Goal: Task Accomplishment & Management: Use online tool/utility

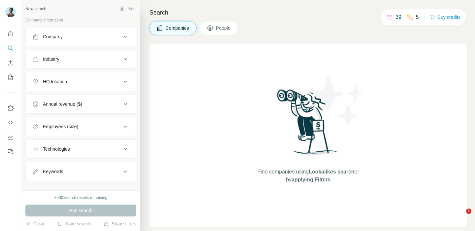
click at [126, 56] on icon at bounding box center [125, 59] width 8 height 8
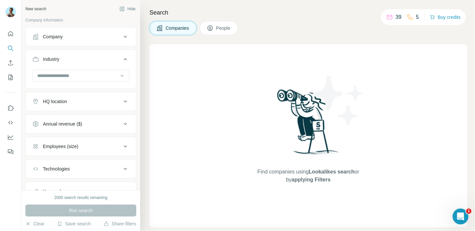
click at [126, 56] on icon at bounding box center [125, 59] width 8 height 8
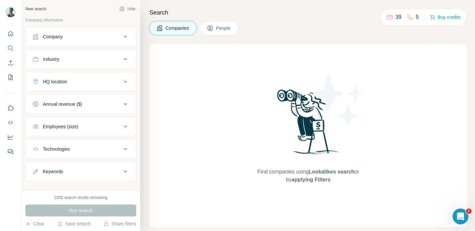
type input "**********"
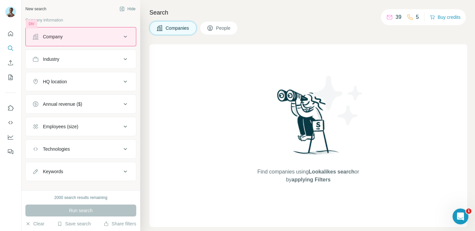
click at [129, 46] on div "Company" at bounding box center [80, 36] width 111 height 19
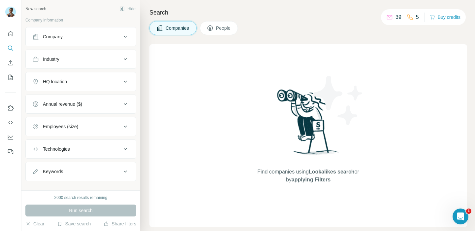
scroll to position [0, 0]
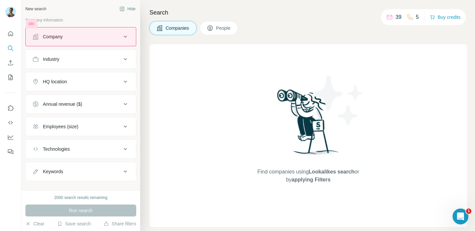
click at [130, 45] on div "Company" at bounding box center [80, 36] width 111 height 19
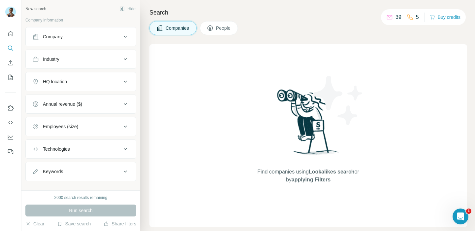
scroll to position [15, 0]
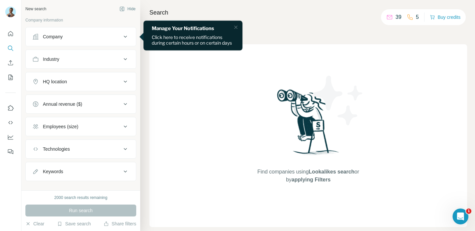
click at [91, 38] on div "Company" at bounding box center [76, 36] width 89 height 7
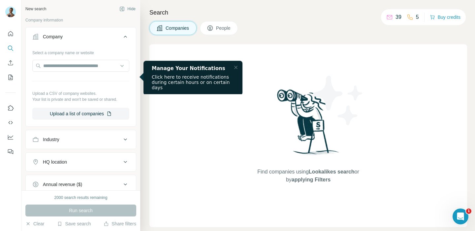
click at [120, 38] on div "Company" at bounding box center [76, 36] width 89 height 7
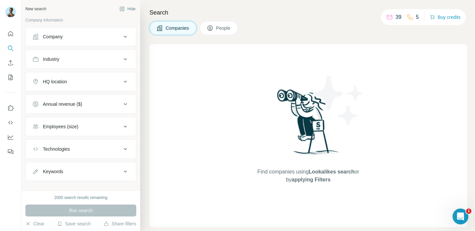
click at [84, 41] on button "Company" at bounding box center [81, 37] width 110 height 16
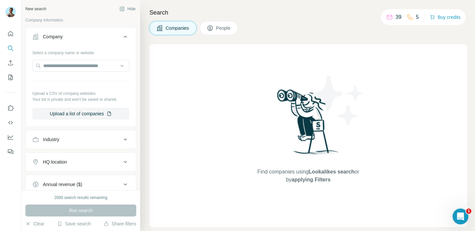
click at [125, 67] on input "text" at bounding box center [80, 66] width 97 height 12
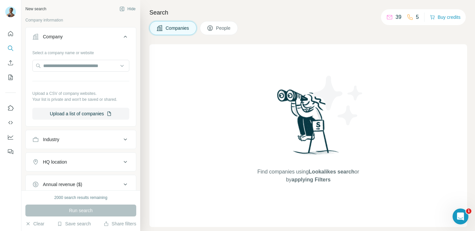
click at [112, 63] on input "text" at bounding box center [80, 66] width 97 height 12
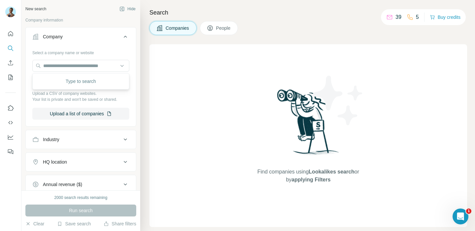
click at [123, 38] on icon at bounding box center [125, 37] width 8 height 8
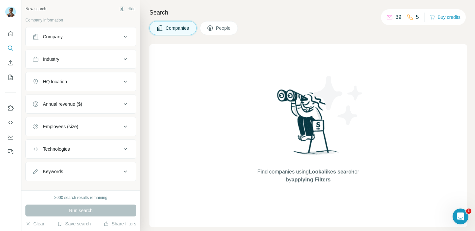
click at [94, 42] on button "Company" at bounding box center [81, 37] width 110 height 16
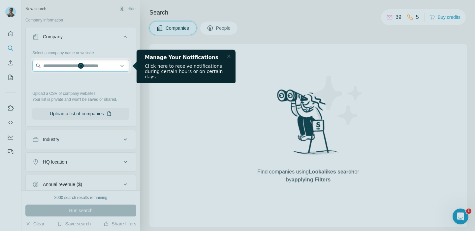
click at [105, 67] on input "text" at bounding box center [80, 66] width 97 height 12
click at [122, 63] on input "text" at bounding box center [80, 66] width 97 height 12
click at [123, 66] on input "text" at bounding box center [80, 66] width 97 height 12
click at [228, 58] on div at bounding box center [229, 56] width 8 height 8
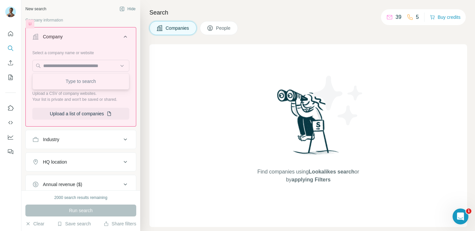
scroll to position [59, 0]
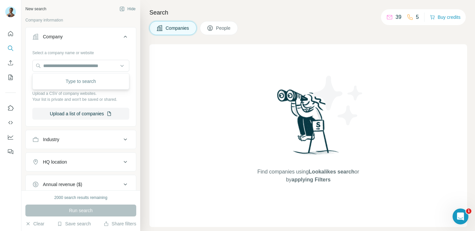
click at [127, 45] on button "Company" at bounding box center [81, 38] width 110 height 18
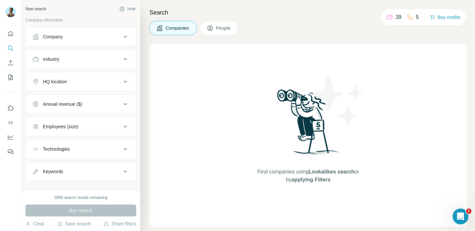
scroll to position [0, 0]
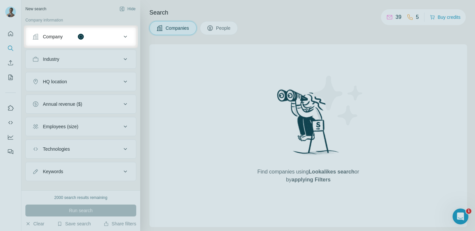
click at [109, 41] on button "Company" at bounding box center [81, 37] width 110 height 16
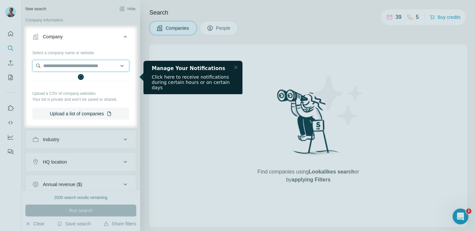
click at [122, 65] on input "text" at bounding box center [80, 66] width 97 height 12
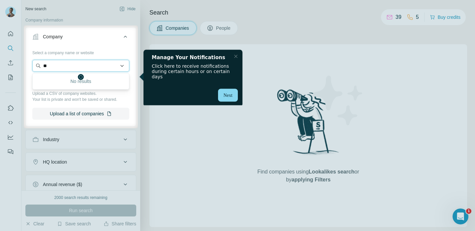
type input "*"
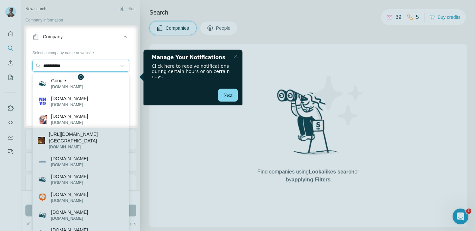
type input "**********"
click at [232, 91] on div "Next" at bounding box center [227, 94] width 19 height 13
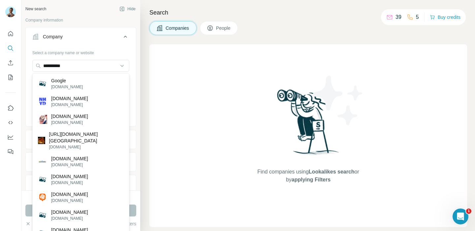
scroll to position [85, 0]
drag, startPoint x: 416, startPoint y: 168, endPoint x: 373, endPoint y: 167, distance: 43.2
type input "***"
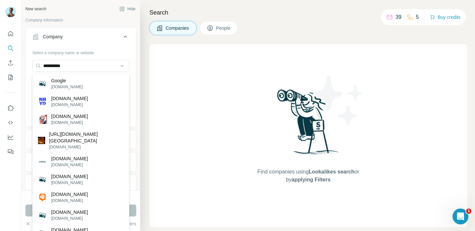
drag, startPoint x: 416, startPoint y: 192, endPoint x: 371, endPoint y: 187, distance: 45.1
drag, startPoint x: 419, startPoint y: 83, endPoint x: 405, endPoint y: 83, distance: 14.2
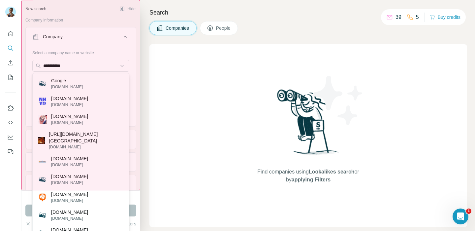
scroll to position [39, 0]
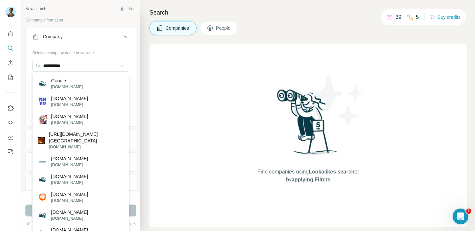
scroll to position [39, 0]
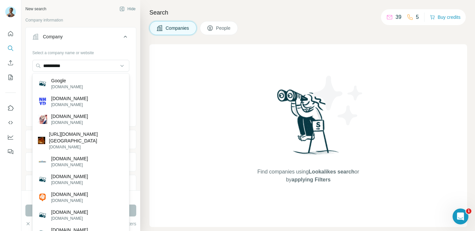
click at [128, 37] on icon at bounding box center [125, 37] width 8 height 8
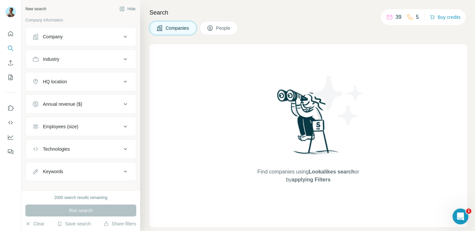
click at [128, 37] on icon at bounding box center [125, 37] width 8 height 8
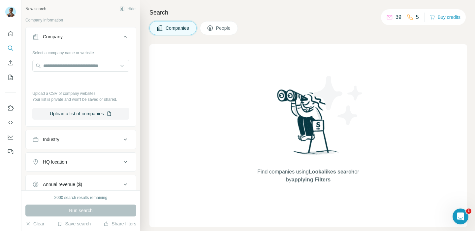
scroll to position [0, 0]
click at [128, 37] on icon at bounding box center [125, 37] width 8 height 8
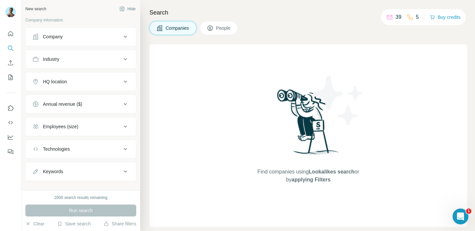
click at [96, 38] on div "Company" at bounding box center [76, 36] width 89 height 7
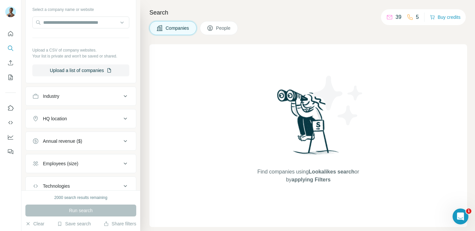
scroll to position [44, 0]
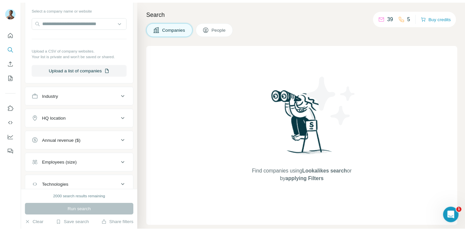
scroll to position [61, 0]
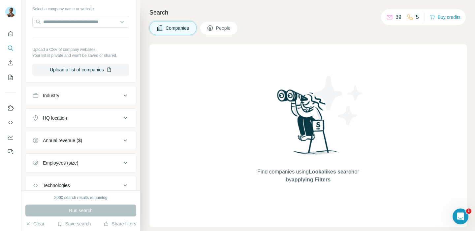
click at [394, 126] on div "Find companies using Lookalikes search or by applying Filters" at bounding box center [308, 135] width 318 height 182
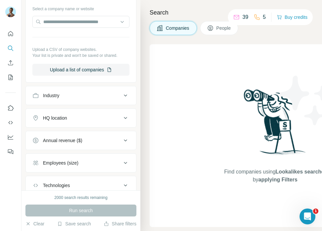
click at [321, 53] on div "Find companies using Lookalikes search or by applying Filters" at bounding box center [274, 135] width 119 height 182
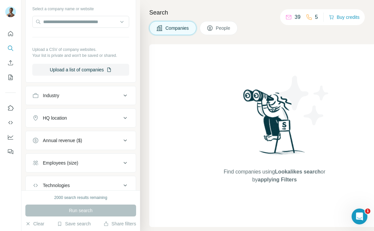
click at [174, 172] on div "Find companies using Lookalikes search or by applying Filters" at bounding box center [274, 135] width 251 height 182
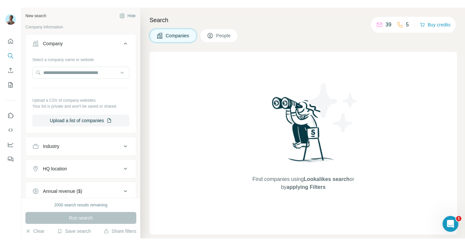
scroll to position [0, 0]
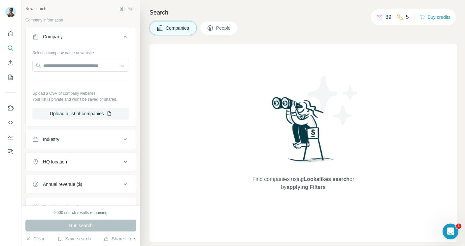
click at [129, 35] on icon at bounding box center [125, 37] width 8 height 8
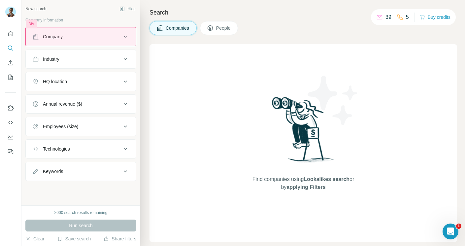
click at [135, 45] on div "Company" at bounding box center [80, 36] width 111 height 19
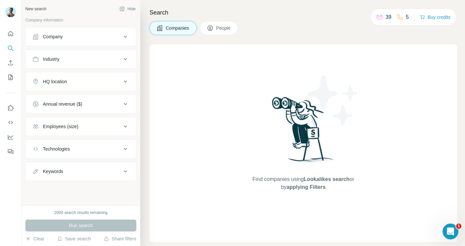
click at [132, 43] on button "Company" at bounding box center [81, 37] width 110 height 16
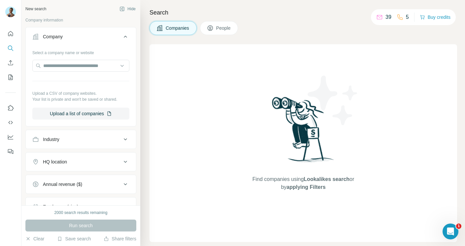
click at [128, 68] on input "text" at bounding box center [80, 66] width 97 height 12
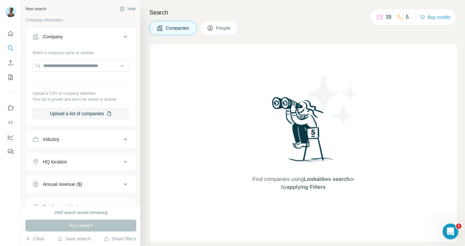
scroll to position [75, 0]
drag, startPoint x: 368, startPoint y: 212, endPoint x: 363, endPoint y: 216, distance: 6.2
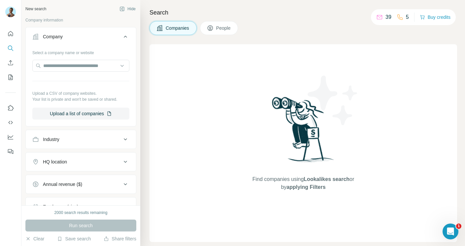
type input "**"
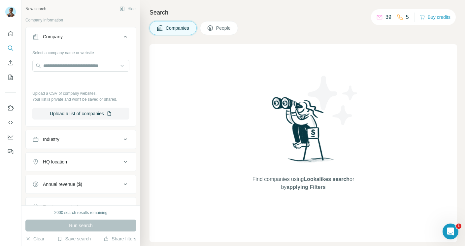
scroll to position [0, 0]
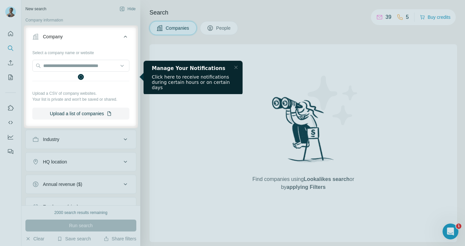
click at [129, 38] on icon at bounding box center [125, 37] width 8 height 8
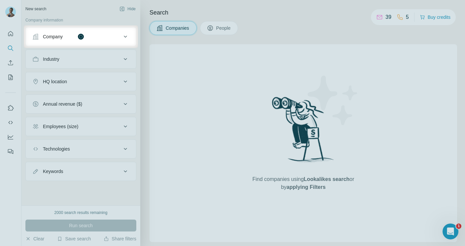
click at [87, 40] on button "Company" at bounding box center [81, 37] width 110 height 16
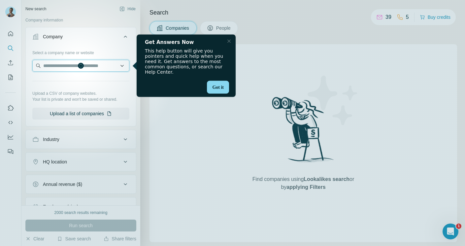
click at [92, 67] on input "text" at bounding box center [80, 66] width 97 height 12
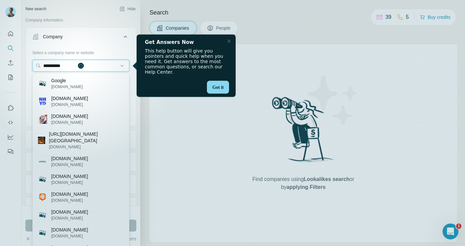
type input "**********"
click at [73, 80] on div at bounding box center [232, 159] width 465 height 172
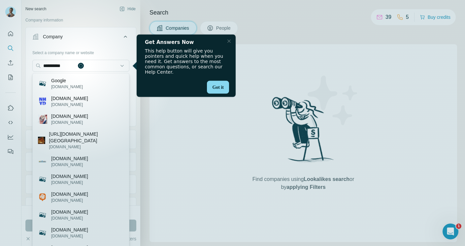
click at [73, 80] on div at bounding box center [232, 159] width 465 height 172
click at [218, 86] on div "Got it" at bounding box center [218, 86] width 22 height 13
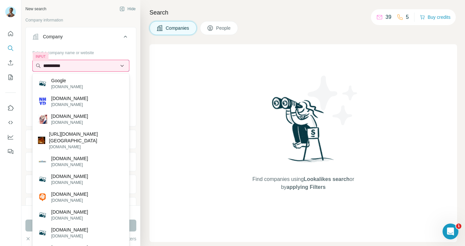
click at [129, 69] on input "**********" at bounding box center [80, 66] width 97 height 12
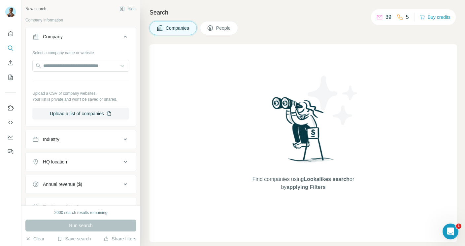
click at [125, 39] on icon at bounding box center [125, 37] width 8 height 8
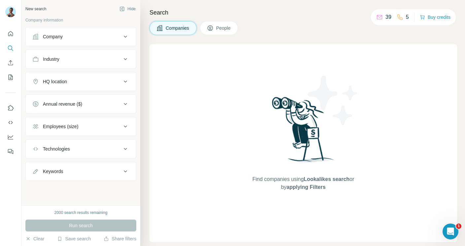
click at [106, 35] on div "Company" at bounding box center [76, 36] width 89 height 7
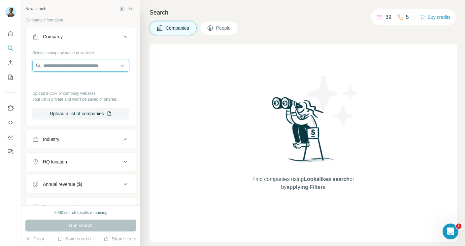
click at [105, 69] on input "text" at bounding box center [80, 66] width 97 height 12
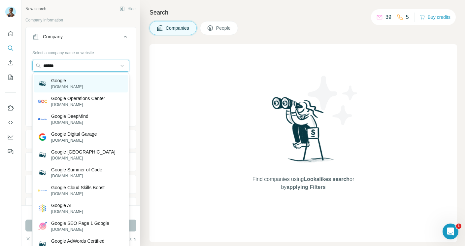
type input "******"
click at [93, 85] on div "Google google.com" at bounding box center [81, 84] width 94 height 18
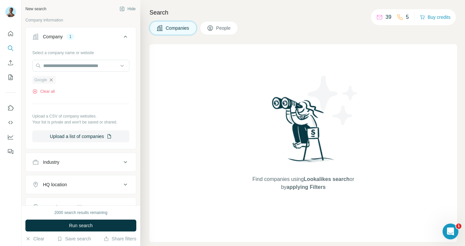
click at [52, 79] on icon "button" at bounding box center [50, 79] width 3 height 3
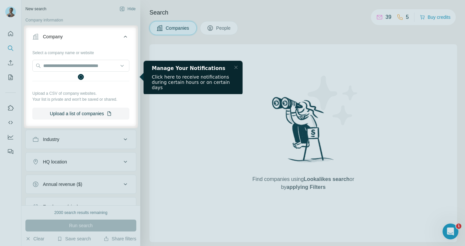
click at [122, 36] on icon at bounding box center [125, 37] width 8 height 8
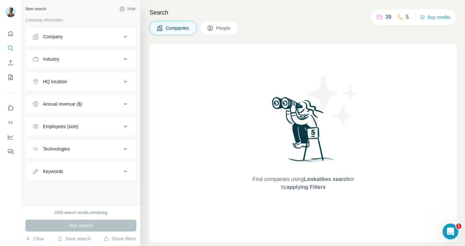
click at [122, 36] on icon at bounding box center [125, 37] width 8 height 8
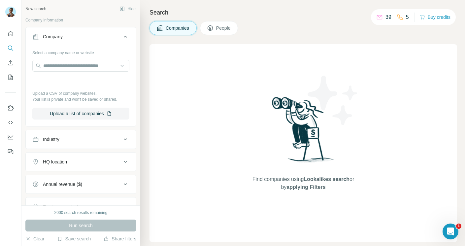
click at [122, 36] on icon at bounding box center [125, 37] width 8 height 8
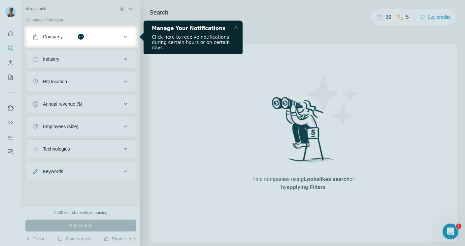
click at [124, 43] on button "Company" at bounding box center [81, 37] width 110 height 16
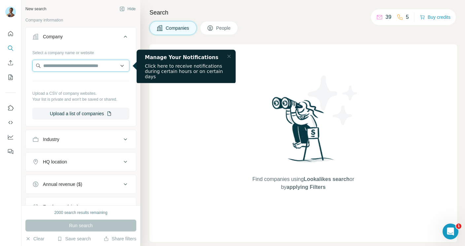
click at [110, 67] on input "text" at bounding box center [80, 66] width 97 height 12
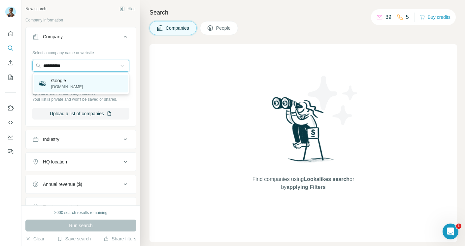
type input "**********"
click at [106, 86] on div "Google google.com" at bounding box center [81, 84] width 94 height 18
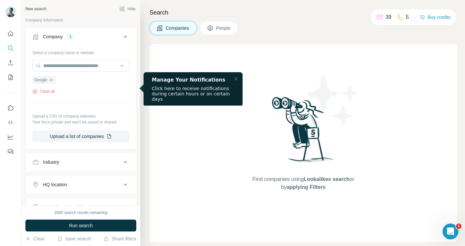
click at [126, 36] on icon at bounding box center [125, 37] width 8 height 8
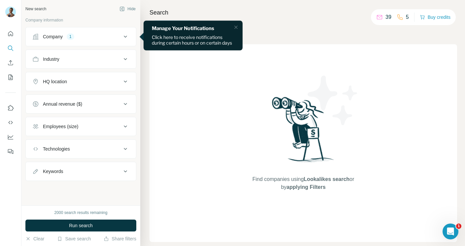
click at [118, 37] on div "Company 1" at bounding box center [76, 36] width 89 height 7
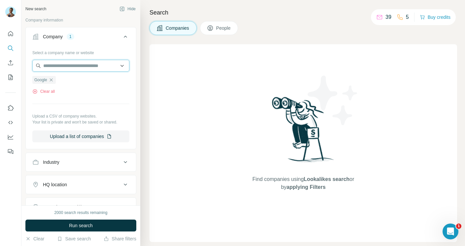
click at [113, 64] on input "text" at bounding box center [80, 66] width 97 height 12
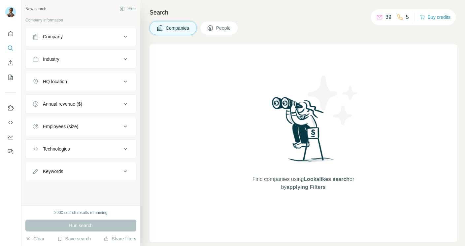
click at [97, 26] on div "Company information" at bounding box center [80, 22] width 111 height 10
click at [97, 36] on div "Company" at bounding box center [76, 36] width 89 height 7
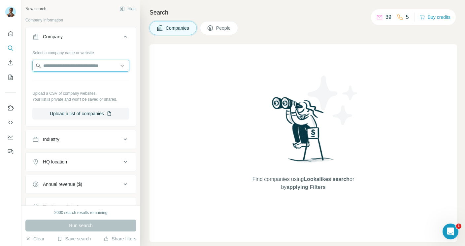
click at [96, 63] on input "text" at bounding box center [80, 66] width 97 height 12
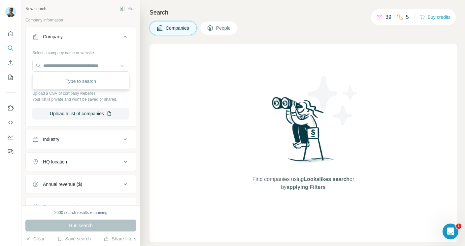
click at [100, 68] on input "text" at bounding box center [80, 66] width 97 height 12
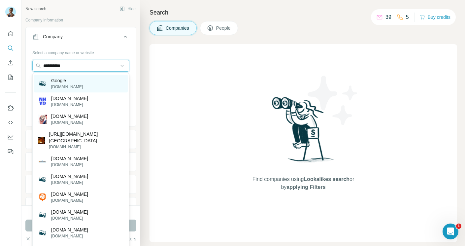
type input "**********"
click at [107, 82] on div "Google google.com" at bounding box center [81, 84] width 94 height 18
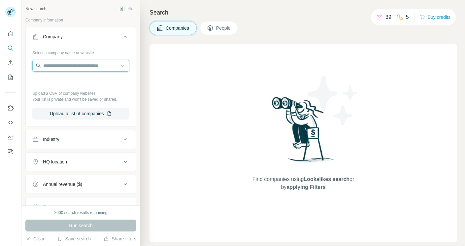
click at [89, 65] on input "text" at bounding box center [80, 66] width 97 height 12
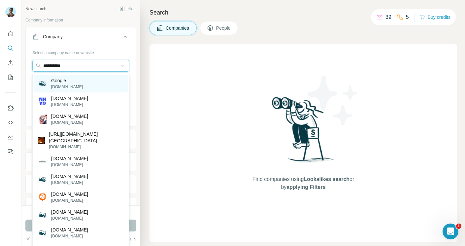
type input "**********"
click at [102, 80] on div "Google [DOMAIN_NAME]" at bounding box center [81, 84] width 94 height 18
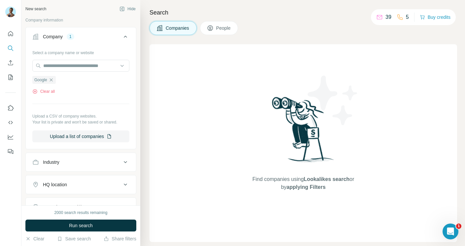
drag, startPoint x: 423, startPoint y: 119, endPoint x: 466, endPoint y: 122, distance: 42.6
click at [464, 122] on html "New search Hide Company information Company 1 Select a company name or website …" at bounding box center [232, 123] width 465 height 246
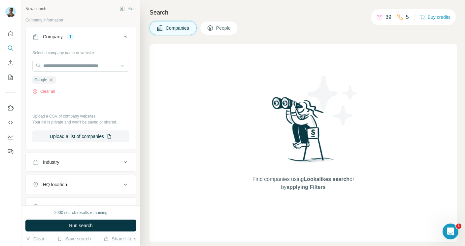
click at [88, 223] on span "Run search" at bounding box center [81, 225] width 24 height 7
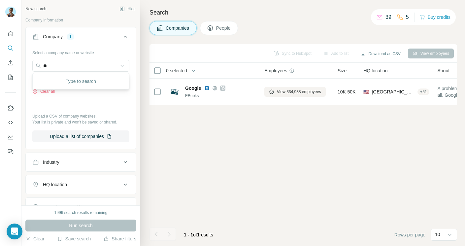
type input "*"
type input "*********"
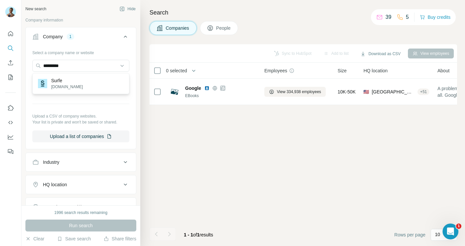
click at [78, 72] on div "*********" at bounding box center [80, 66] width 97 height 13
click at [78, 80] on div "Surfe surfe.com" at bounding box center [81, 84] width 94 height 18
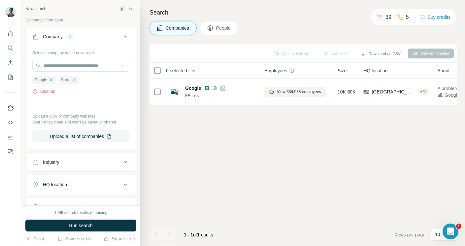
scroll to position [56, 0]
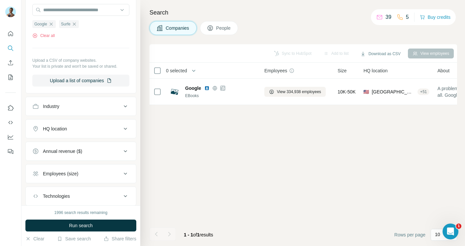
click at [229, 208] on div "Sync to HubSpot Add to list Download as CSV View employees 0 selected Companies…" at bounding box center [302, 144] width 307 height 201
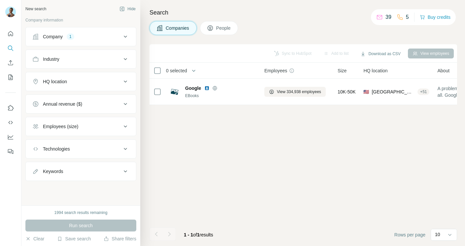
click at [265, 15] on h4 "Search" at bounding box center [302, 12] width 307 height 9
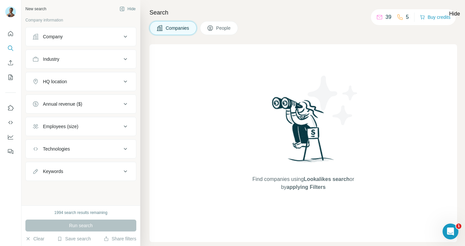
click at [118, 39] on div "Company" at bounding box center [76, 36] width 89 height 7
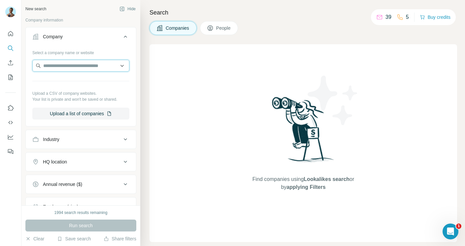
click at [115, 66] on input "text" at bounding box center [80, 66] width 97 height 12
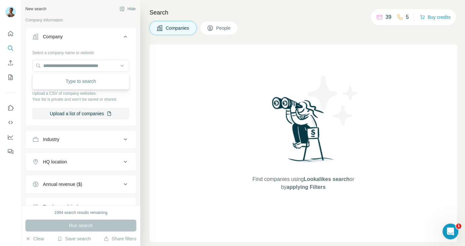
type input "**********"
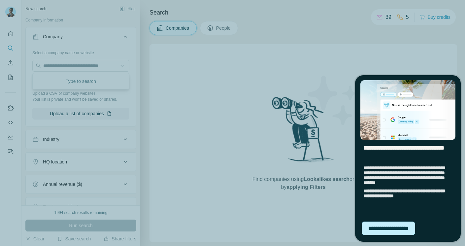
click at [398, 225] on div "**********" at bounding box center [387, 228] width 53 height 14
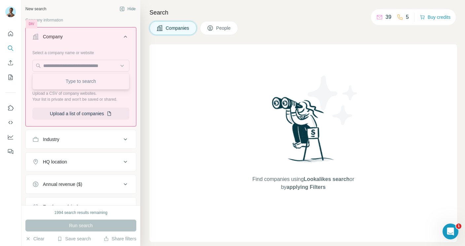
click at [136, 50] on div "Company Select a company name or website Upload a CSV of company websites. Your…" at bounding box center [80, 76] width 111 height 99
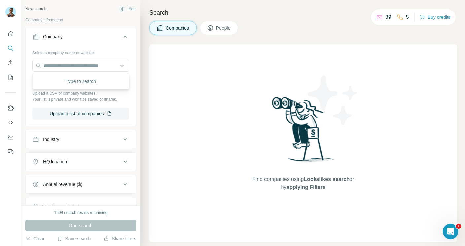
click at [119, 40] on div "Company" at bounding box center [76, 36] width 89 height 7
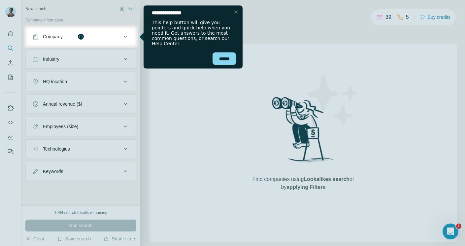
click at [235, 13] on div at bounding box center [236, 12] width 8 height 8
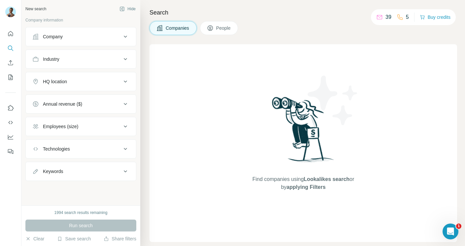
click at [116, 37] on div "Company" at bounding box center [76, 36] width 89 height 7
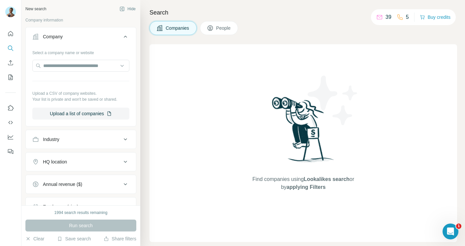
click at [128, 64] on input "text" at bounding box center [80, 66] width 97 height 12
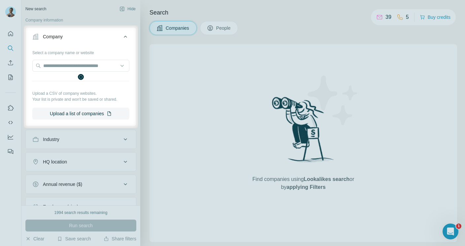
click at [224, 94] on div "******" at bounding box center [223, 94] width 22 height 12
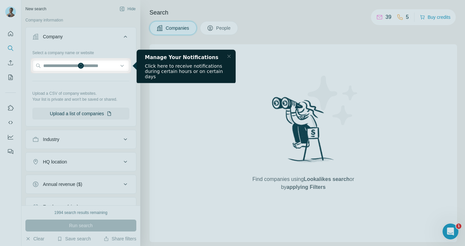
click at [124, 35] on div at bounding box center [232, 29] width 465 height 58
click at [228, 56] on div at bounding box center [229, 56] width 8 height 8
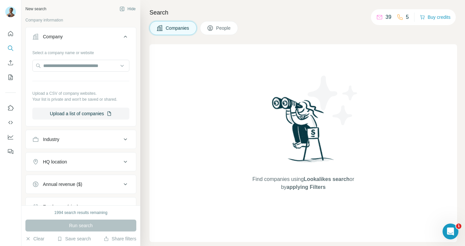
click at [125, 36] on icon at bounding box center [125, 37] width 3 height 2
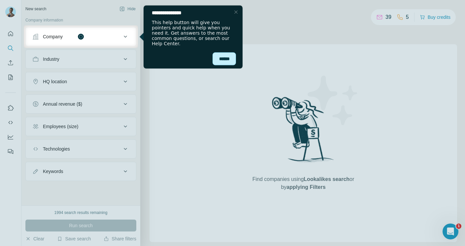
click at [229, 57] on div "******" at bounding box center [223, 58] width 23 height 13
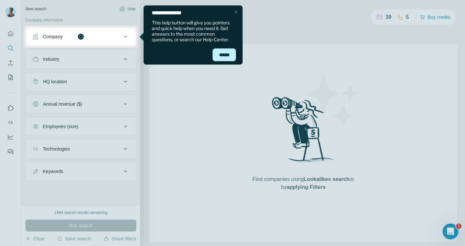
click at [220, 55] on div "******" at bounding box center [223, 54] width 23 height 13
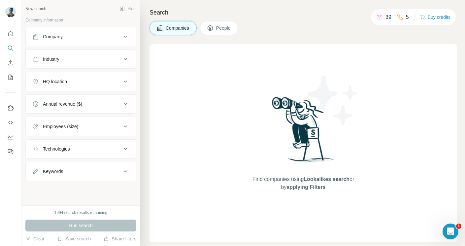
click at [121, 39] on icon at bounding box center [125, 37] width 8 height 8
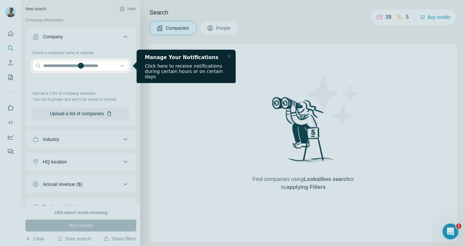
click at [230, 57] on div at bounding box center [229, 56] width 8 height 8
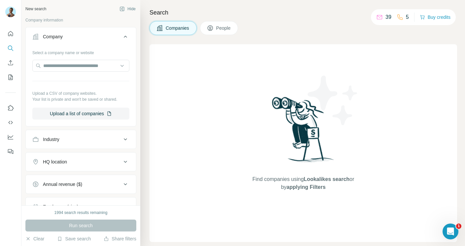
click at [133, 221] on div "Run search" at bounding box center [80, 225] width 111 height 12
click at [104, 147] on button "Industry" at bounding box center [81, 139] width 110 height 16
click at [106, 143] on button "Industry" at bounding box center [81, 140] width 110 height 18
click at [106, 143] on button "Industry" at bounding box center [81, 139] width 110 height 16
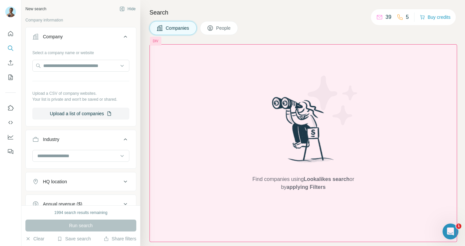
click at [381, 198] on div "Find companies using Lookalikes search or by applying Filters" at bounding box center [302, 143] width 307 height 198
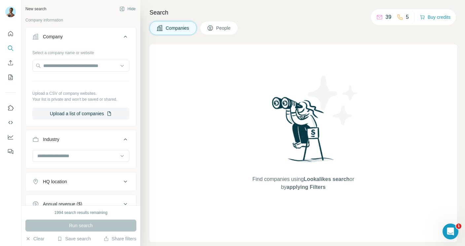
scroll to position [91, 0]
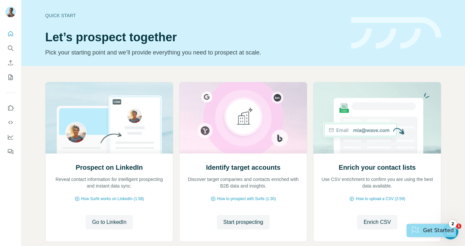
click at [440, 231] on div "Get Started" at bounding box center [430, 230] width 49 height 13
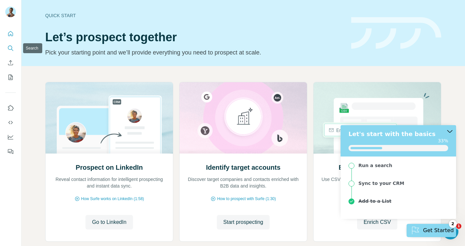
click at [10, 47] on icon "Search" at bounding box center [10, 48] width 7 height 7
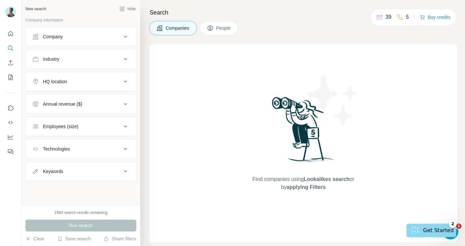
click at [73, 38] on div "Company" at bounding box center [76, 36] width 89 height 7
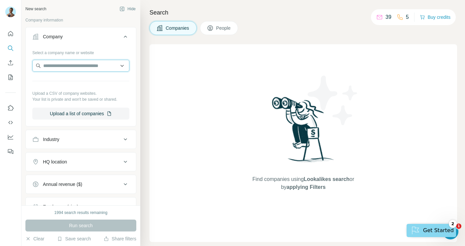
click at [90, 68] on input "text" at bounding box center [80, 66] width 97 height 12
type input "**********"
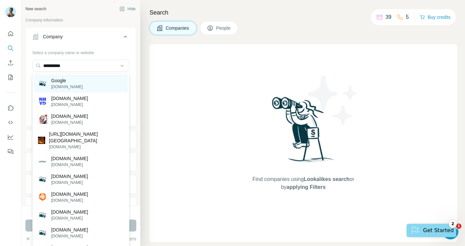
click at [107, 81] on div "Google [DOMAIN_NAME]" at bounding box center [81, 84] width 94 height 18
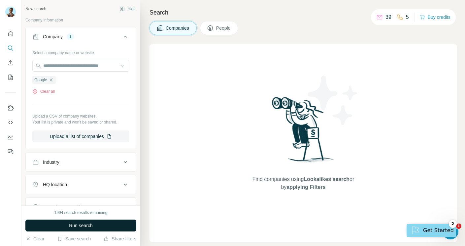
click at [109, 225] on button "Run search" at bounding box center [80, 225] width 111 height 12
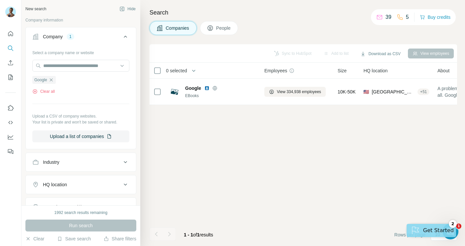
click at [420, 227] on div "Get Started" at bounding box center [430, 230] width 49 height 13
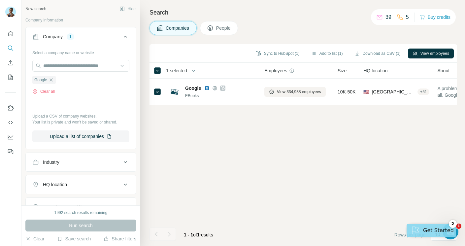
click at [421, 231] on div "Get Started" at bounding box center [430, 230] width 49 height 13
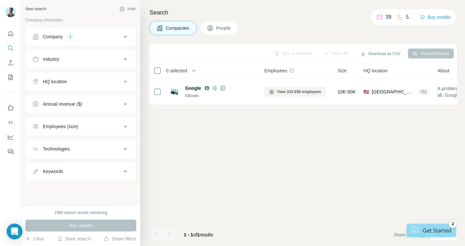
click at [430, 229] on div "Get Started" at bounding box center [431, 230] width 50 height 13
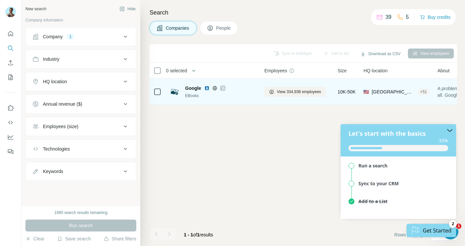
click at [159, 88] on icon at bounding box center [157, 92] width 8 height 8
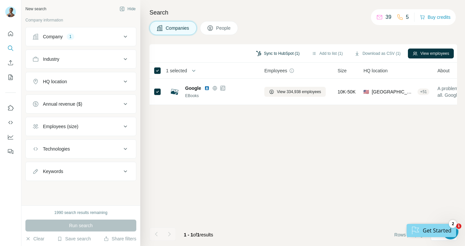
click at [294, 54] on button "Sync to HubSpot (1)" at bounding box center [277, 53] width 53 height 10
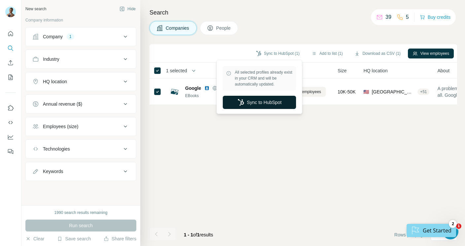
click at [268, 98] on button "Sync to HubSpot" at bounding box center [259, 102] width 73 height 13
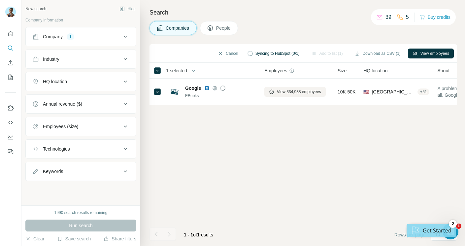
click at [426, 228] on div "Get Started" at bounding box center [430, 230] width 49 height 13
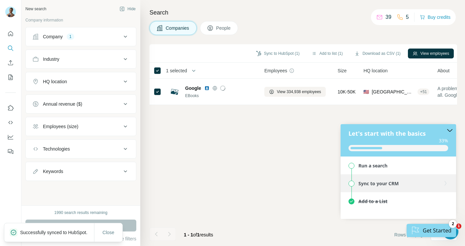
click at [364, 183] on div "Sync to your CRM" at bounding box center [378, 183] width 40 height 6
click at [348, 182] on span "Sync to your CRM" at bounding box center [351, 183] width 6 height 6
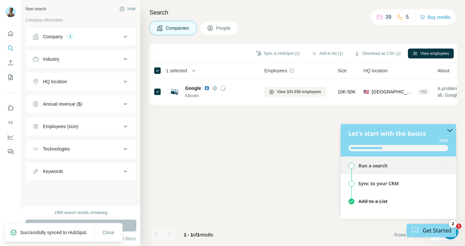
click at [359, 166] on div "Run a search" at bounding box center [372, 165] width 29 height 6
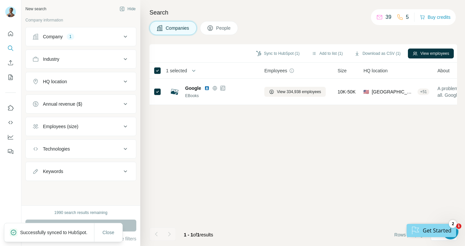
click at [101, 45] on div "Company 1" at bounding box center [80, 36] width 111 height 19
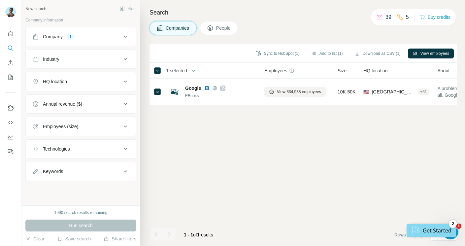
click at [226, 29] on span "People" at bounding box center [223, 28] width 15 height 7
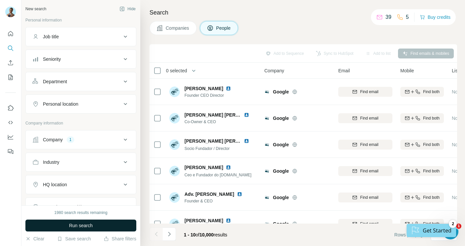
click at [91, 229] on button "Run search" at bounding box center [80, 225] width 111 height 12
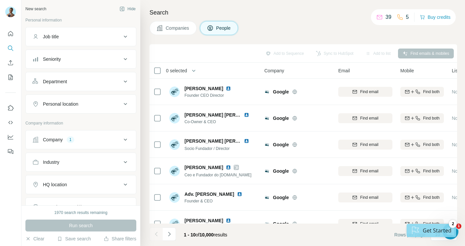
click at [433, 229] on div "Get Started" at bounding box center [430, 230] width 49 height 13
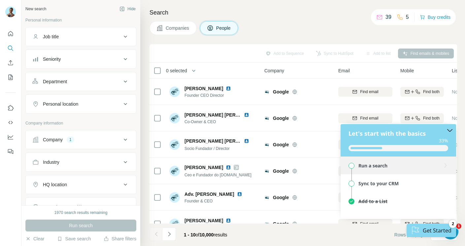
click at [372, 161] on div "Run a search" at bounding box center [397, 165] width 115 height 18
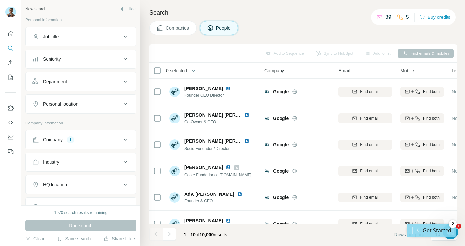
click at [444, 229] on div "Get Started" at bounding box center [430, 230] width 49 height 13
click at [426, 221] on main "Are you sure you want to dismiss the checklist? Keep Dismiss Let's start with t…" at bounding box center [430, 230] width 57 height 21
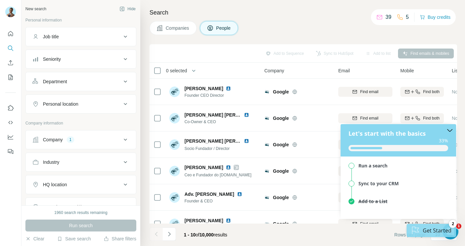
click at [426, 227] on div "Get Started" at bounding box center [430, 230] width 49 height 13
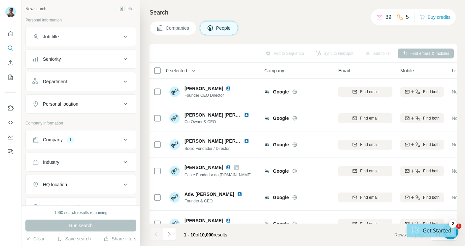
drag, startPoint x: 492, startPoint y: 325, endPoint x: 426, endPoint y: 227, distance: 117.5
click at [426, 227] on div "Get Started" at bounding box center [430, 230] width 49 height 13
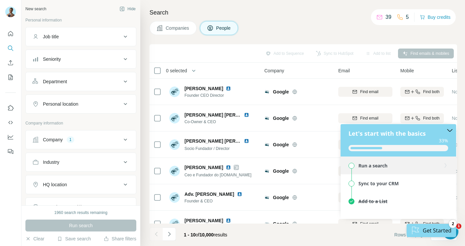
click at [370, 164] on div "Run a search" at bounding box center [372, 165] width 29 height 6
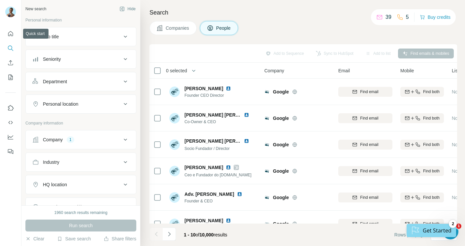
click at [9, 45] on icon "Search" at bounding box center [10, 48] width 7 height 7
click at [180, 29] on span "Companies" at bounding box center [178, 28] width 24 height 7
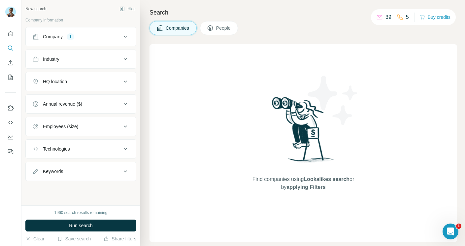
click at [180, 29] on span "Companies" at bounding box center [178, 28] width 24 height 7
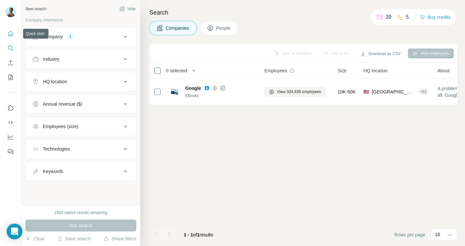
click at [12, 35] on icon "Quick start" at bounding box center [10, 33] width 7 height 7
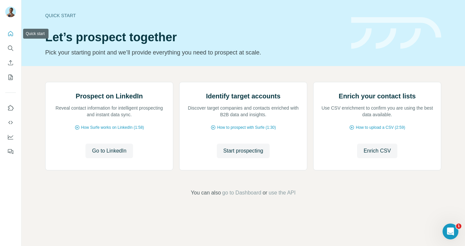
click at [12, 35] on icon "Quick start" at bounding box center [10, 33] width 7 height 7
click at [12, 49] on icon "Search" at bounding box center [12, 50] width 2 height 2
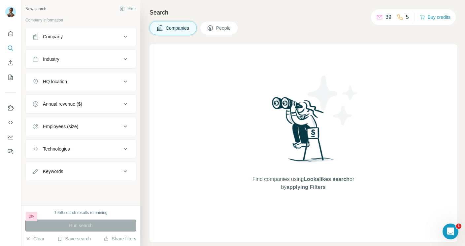
click at [134, 223] on div "Run search" at bounding box center [80, 225] width 111 height 12
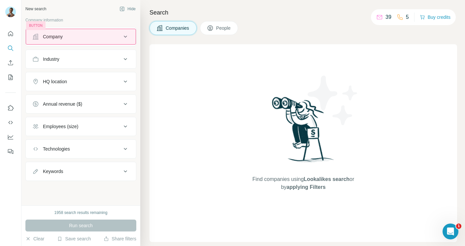
click at [105, 41] on button "Company" at bounding box center [81, 37] width 110 height 16
click at [131, 54] on button "Industry" at bounding box center [81, 59] width 110 height 16
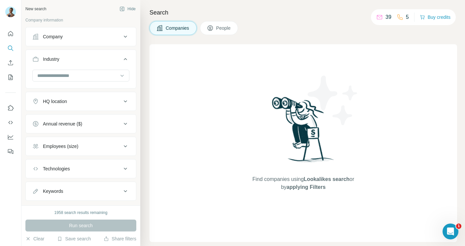
click at [4, 245] on icon at bounding box center [2, 249] width 4 height 4
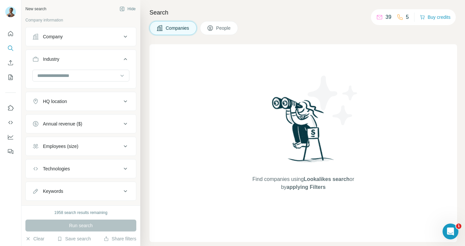
click at [202, 95] on div "Find companies using Lookalikes search or by applying Filters" at bounding box center [302, 143] width 307 height 198
click at [77, 80] on div at bounding box center [77, 75] width 81 height 11
click at [81, 35] on div "Company" at bounding box center [76, 36] width 89 height 7
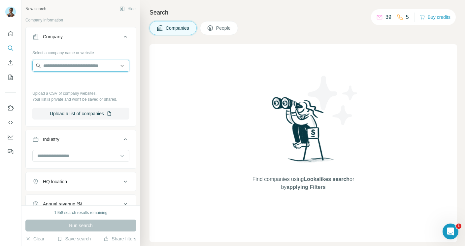
click at [82, 68] on input "text" at bounding box center [80, 66] width 97 height 12
type input "**********"
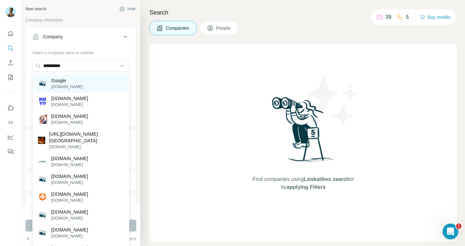
click at [104, 78] on div "Google [DOMAIN_NAME]" at bounding box center [81, 84] width 94 height 18
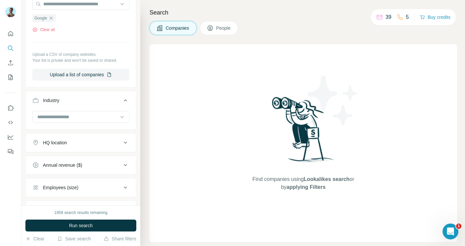
scroll to position [117, 0]
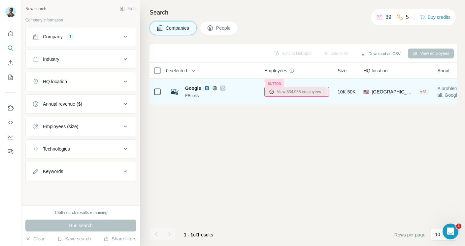
click at [279, 87] on button "View 334,938 employees" at bounding box center [294, 92] width 61 height 10
